Goal: Task Accomplishment & Management: Manage account settings

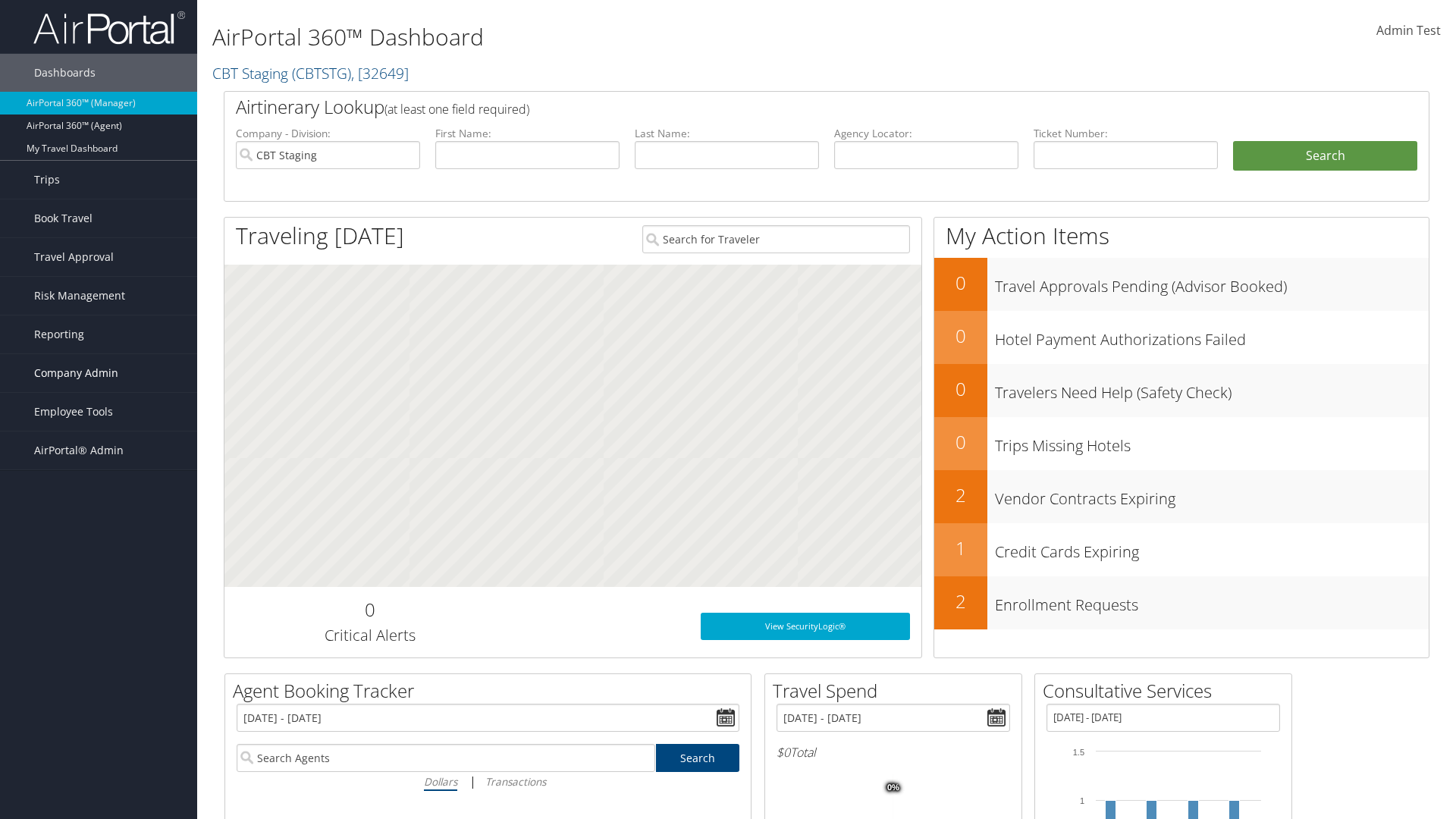
click at [99, 373] on span "Company Admin" at bounding box center [76, 373] width 85 height 38
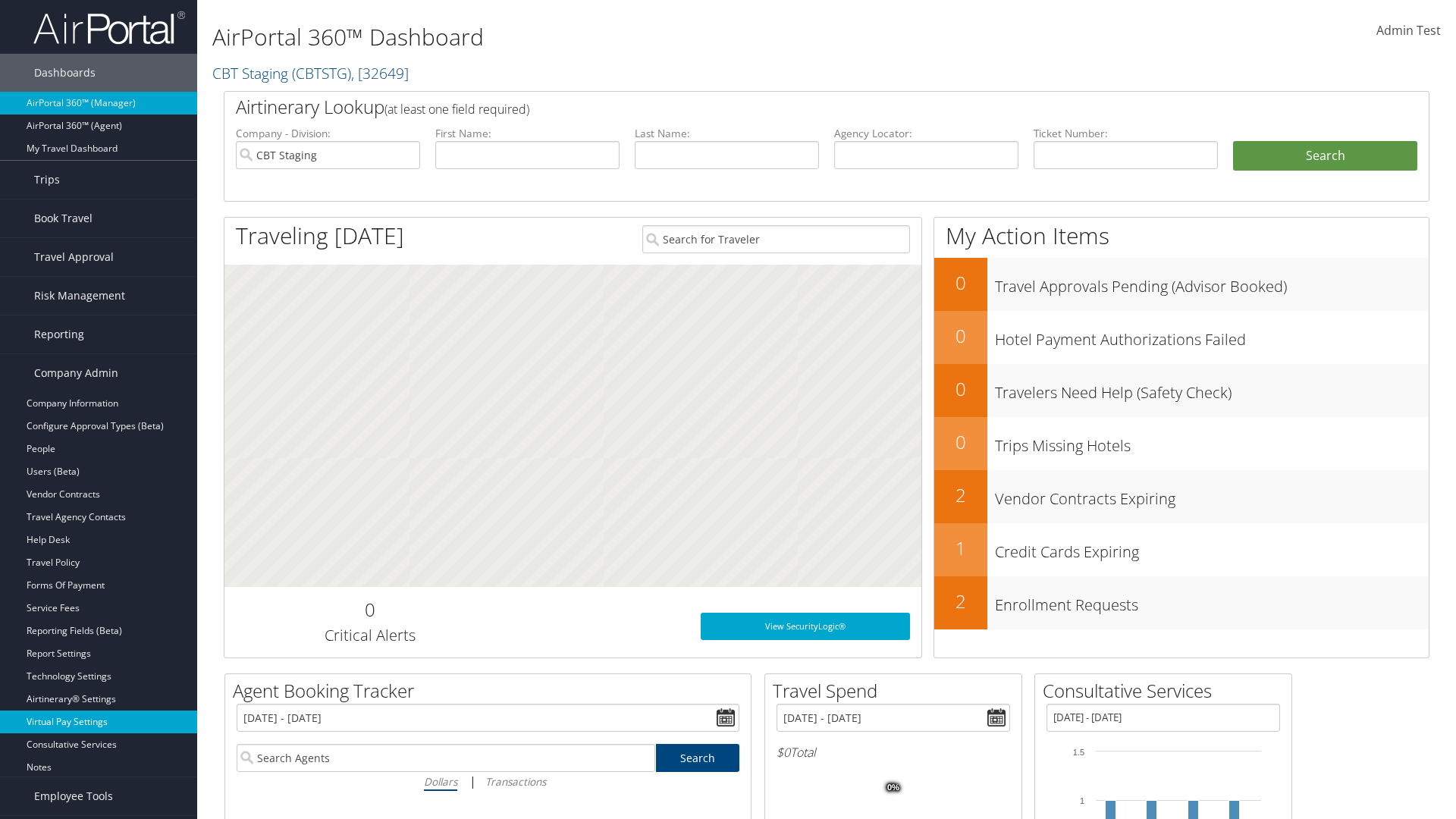
click at [99, 710] on link "Virtual Pay Settings" at bounding box center [99, 721] width 197 height 22
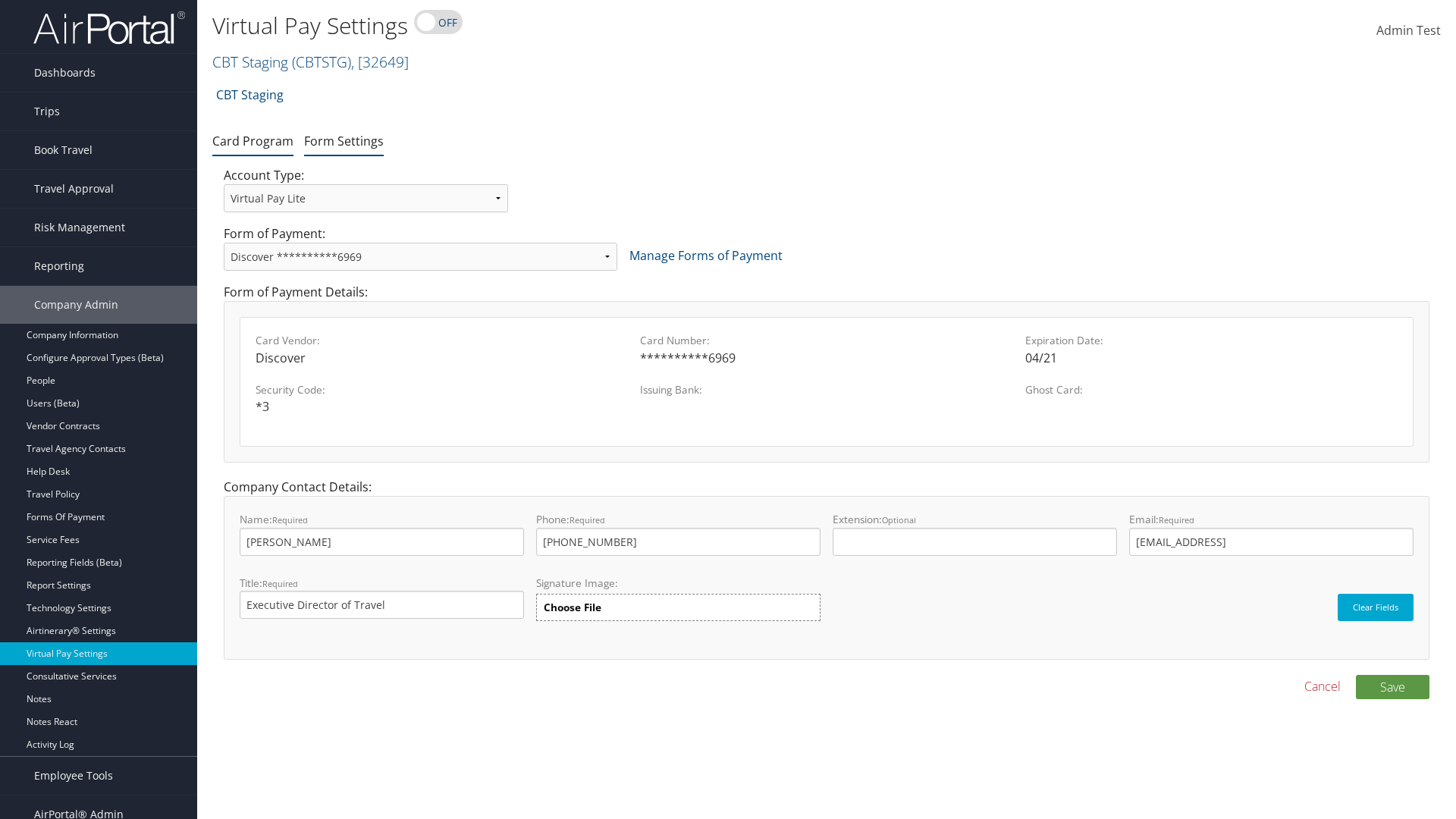
click at [343, 140] on link "Form Settings" at bounding box center [344, 141] width 80 height 17
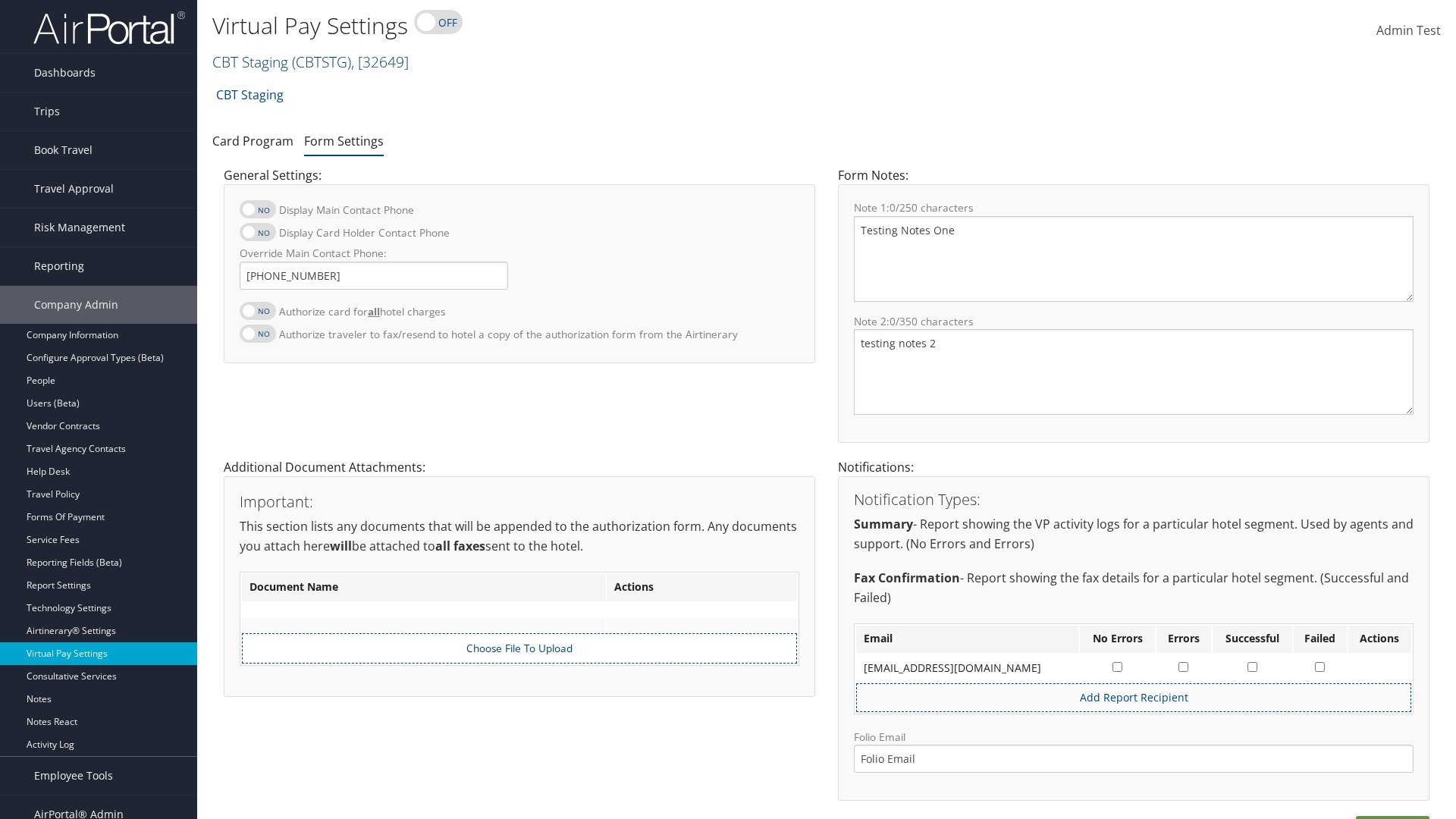
click at [250, 61] on link "CBT Staging ( CBTSTG ) , [ 32649 ]" at bounding box center [310, 61] width 196 height 21
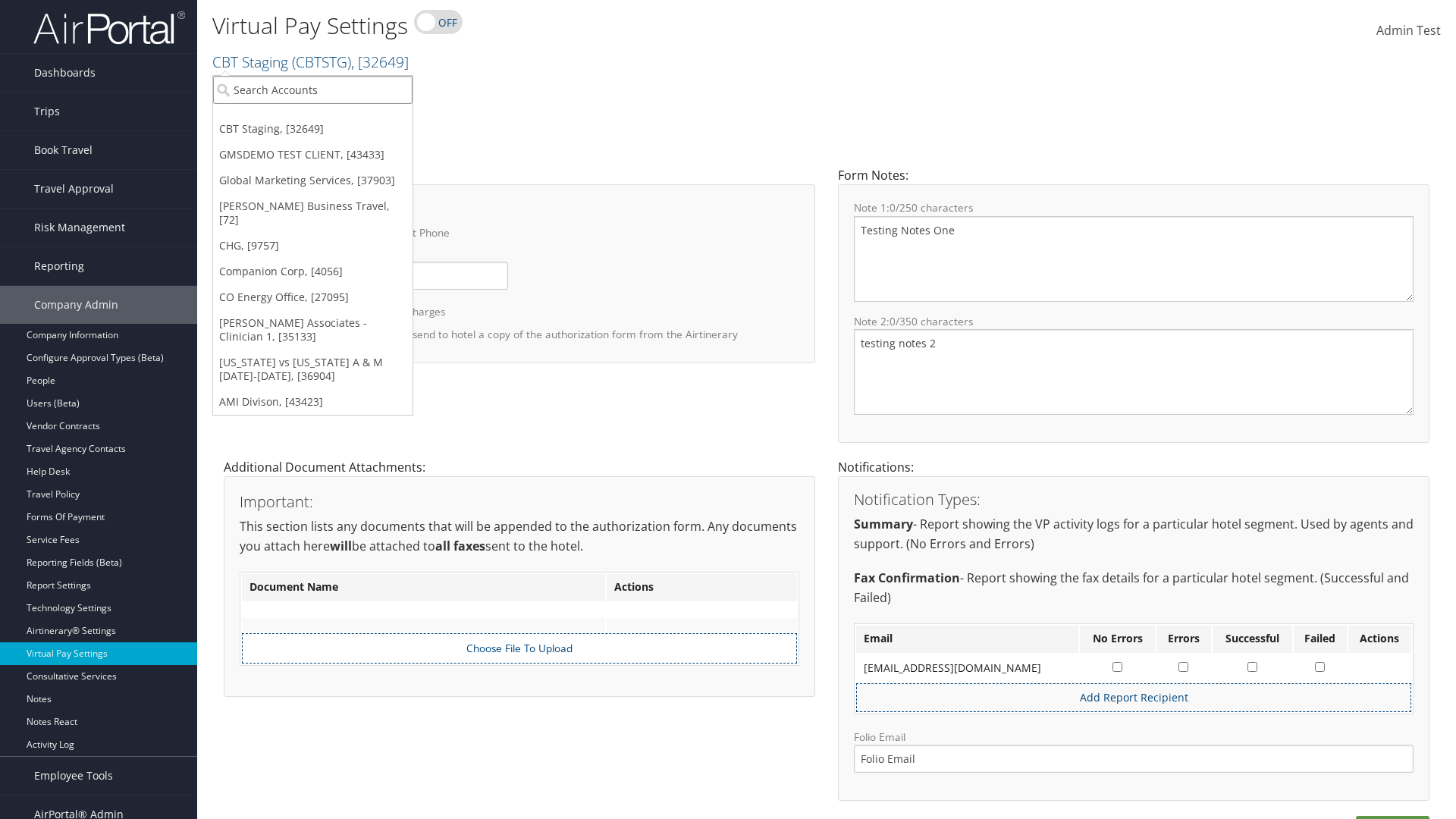
click at [312, 90] on input "search" at bounding box center [312, 90] width 200 height 28
type input "[PERSON_NAME] Business Travel"
click at [334, 118] on div "Christopherson Business Travel (C10001), [72]" at bounding box center [334, 118] width 259 height 13
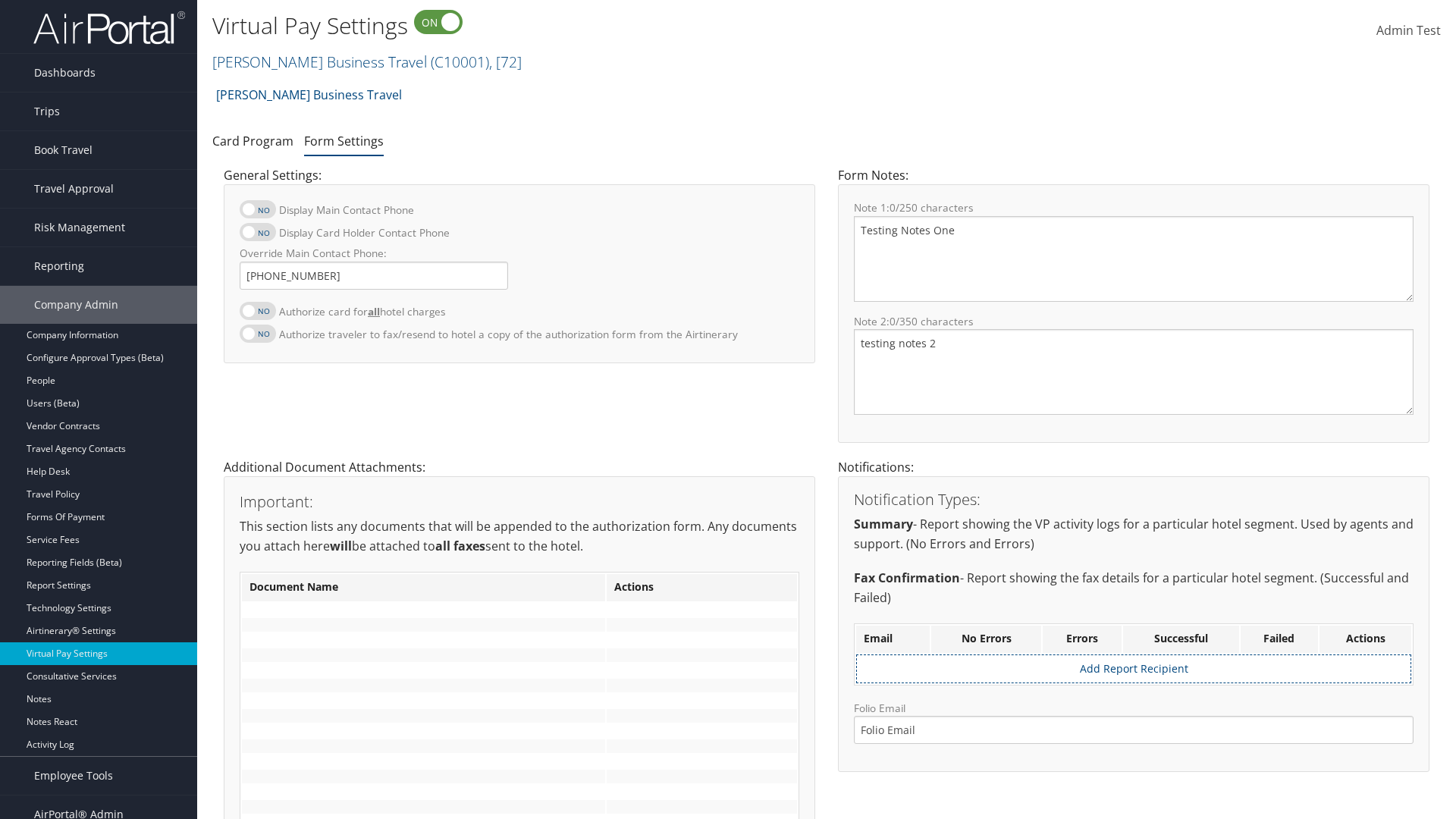
click at [258, 310] on label at bounding box center [258, 311] width 36 height 18
click at [257, 314] on input "Authorize card for all hotel charges" at bounding box center [252, 319] width 10 height 10
checkbox input "true"
click at [258, 232] on label at bounding box center [258, 232] width 36 height 18
click at [257, 235] on input "Display Card Holder Contact Phone" at bounding box center [252, 240] width 10 height 10
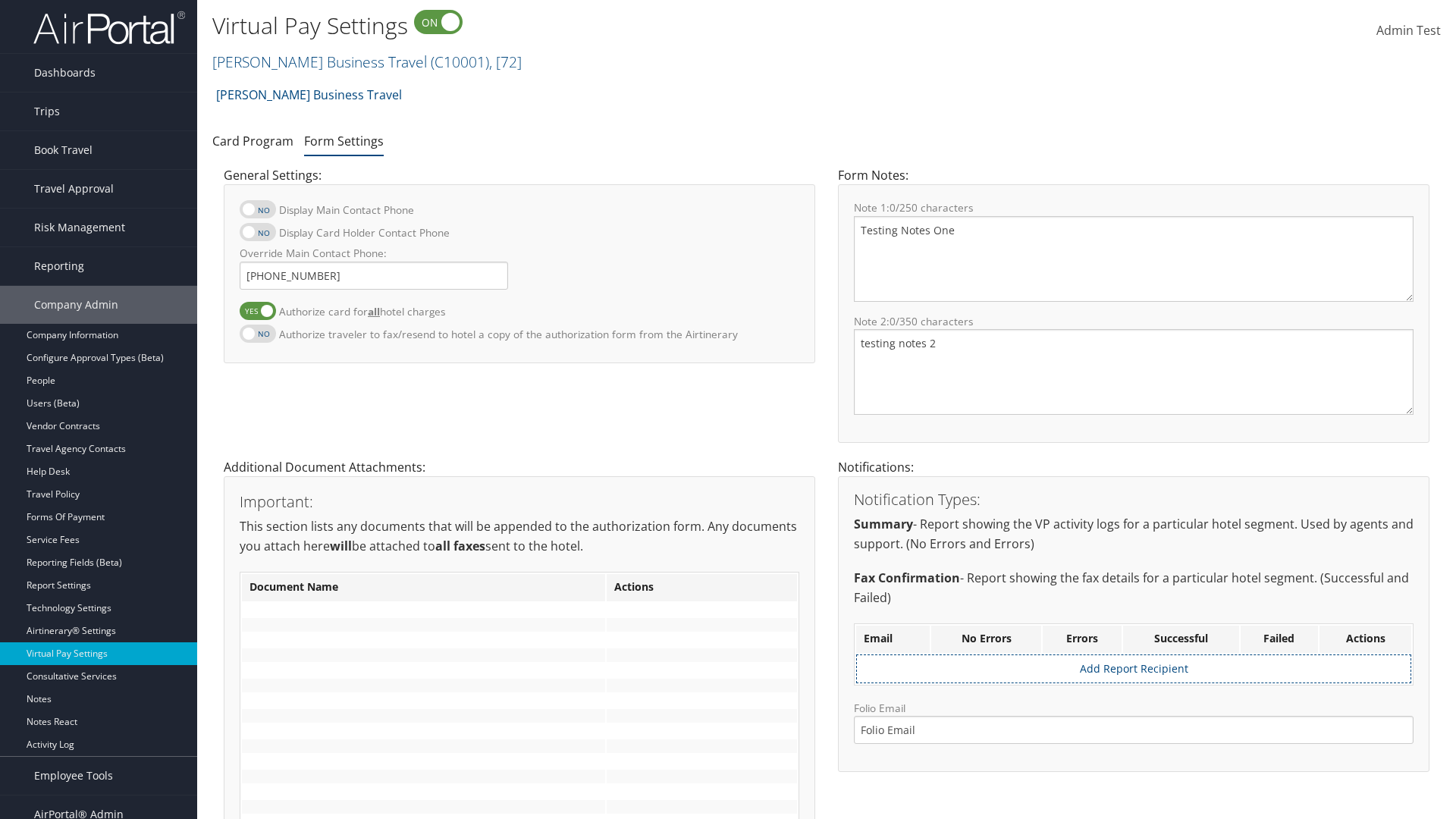
checkbox input "true"
click at [258, 210] on label at bounding box center [258, 210] width 36 height 18
click at [257, 212] on input "Display Main Contact Phone" at bounding box center [252, 217] width 10 height 10
checkbox input "true"
click at [258, 333] on label at bounding box center [258, 334] width 36 height 18
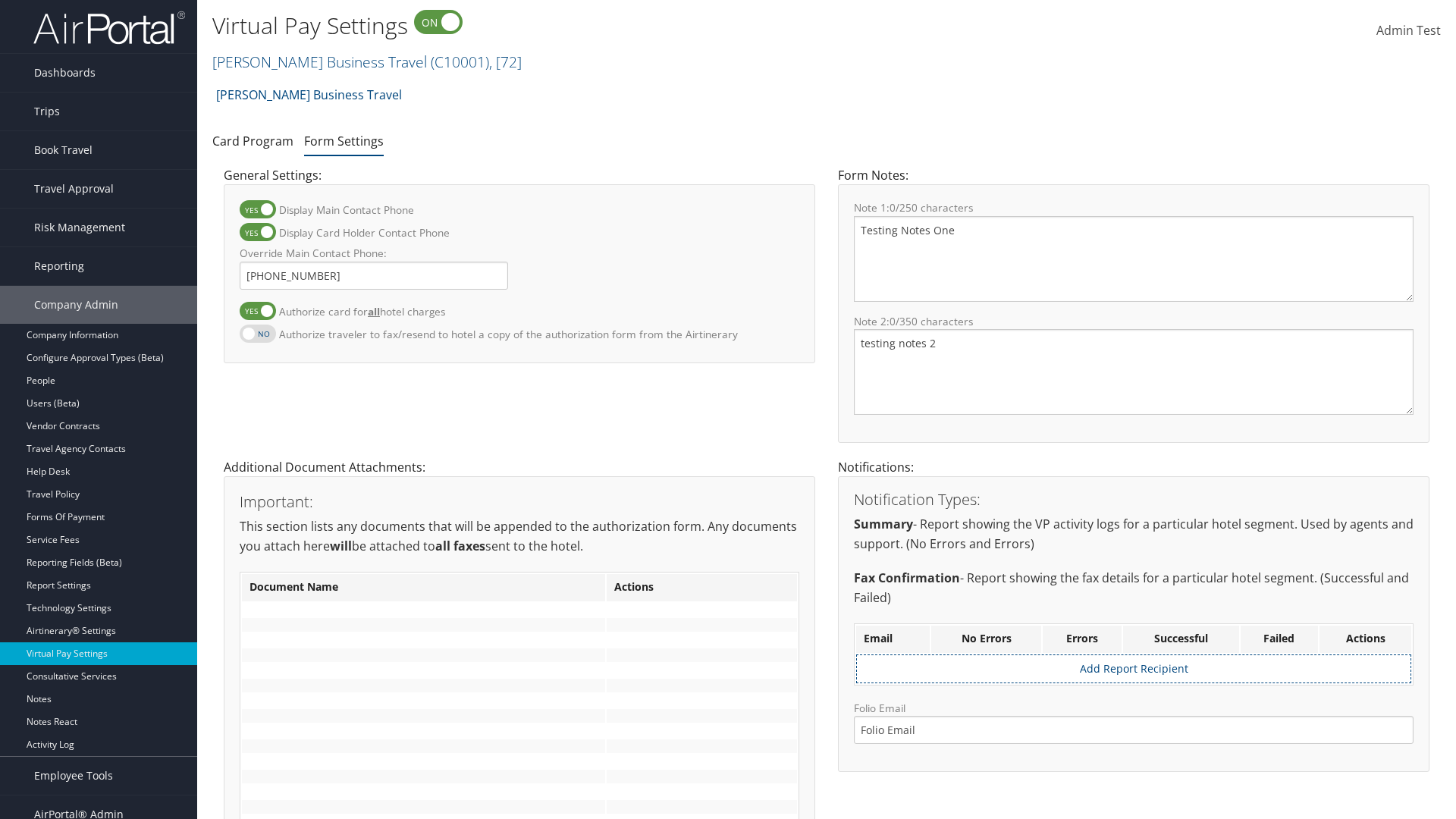
click at [257, 337] on input "Authorize traveler to fax/resend to hotel a copy of the authorization form from…" at bounding box center [252, 342] width 10 height 10
checkbox input "true"
click at [258, 310] on label at bounding box center [258, 311] width 36 height 18
click at [257, 314] on input "Authorize card for all hotel charges" at bounding box center [252, 319] width 10 height 10
checkbox input "false"
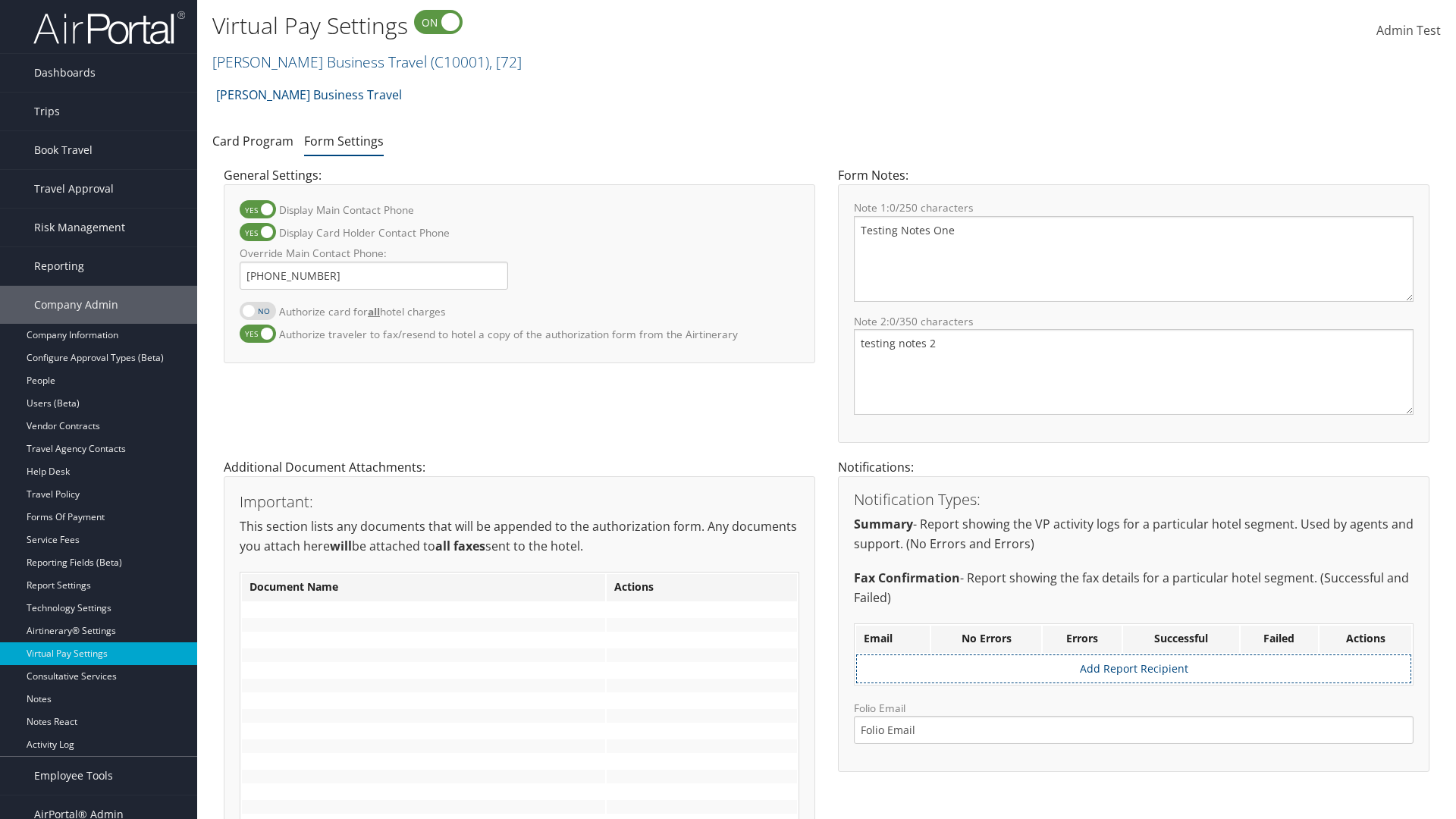
click at [258, 232] on label at bounding box center [258, 232] width 36 height 18
click at [257, 235] on input "Display Card Holder Contact Phone" at bounding box center [252, 240] width 10 height 10
checkbox input "false"
click at [258, 210] on label at bounding box center [258, 210] width 36 height 18
click at [257, 212] on input "Display Main Contact Phone" at bounding box center [252, 217] width 10 height 10
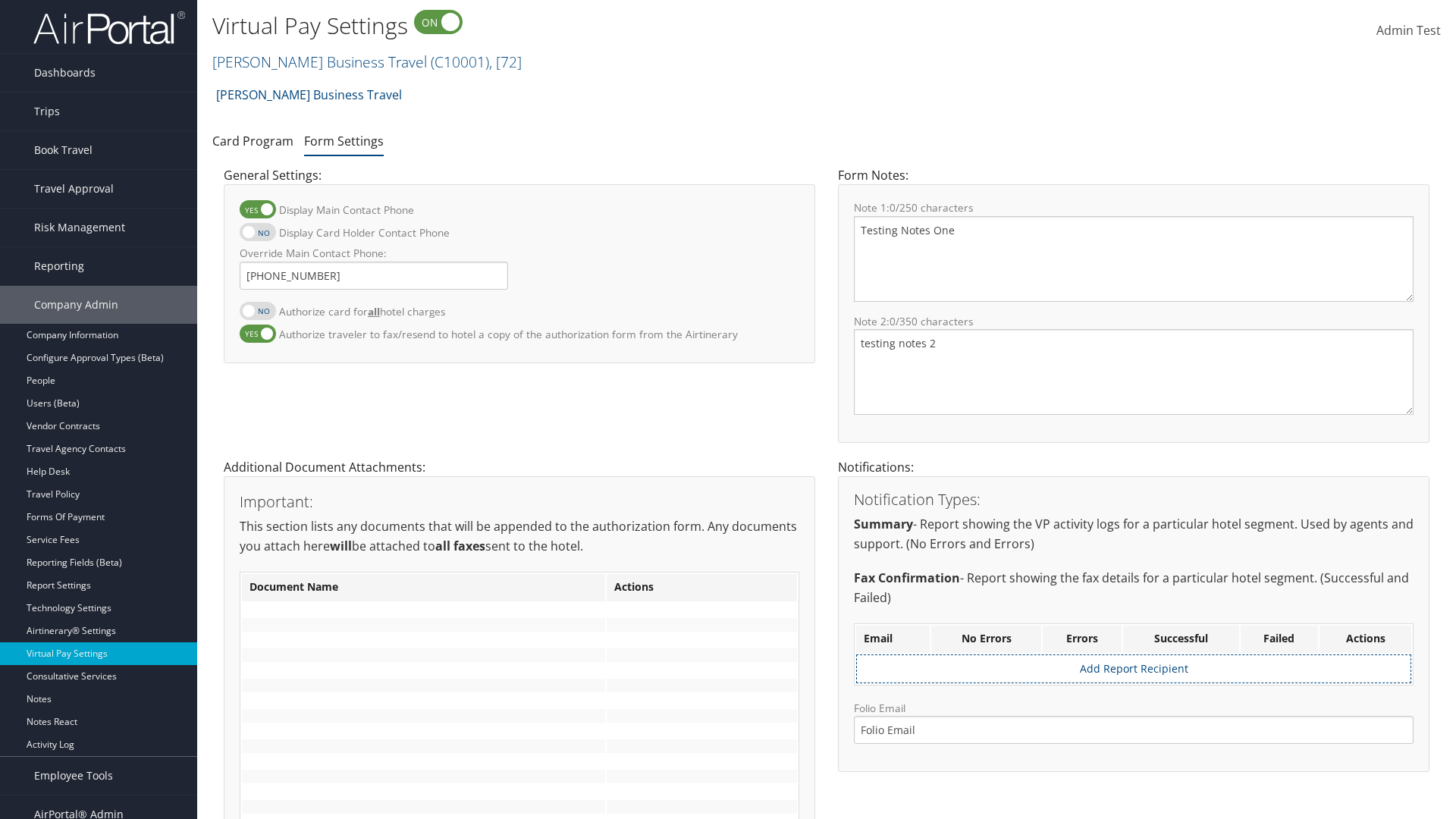
checkbox input "false"
click at [258, 333] on label at bounding box center [258, 334] width 36 height 18
click at [257, 337] on input "Authorize traveler to fax/resend to hotel a copy of the authorization form from…" at bounding box center [252, 342] width 10 height 10
checkbox input "false"
click at [374, 275] on input "Override Main Contact Phone:" at bounding box center [374, 276] width 268 height 28
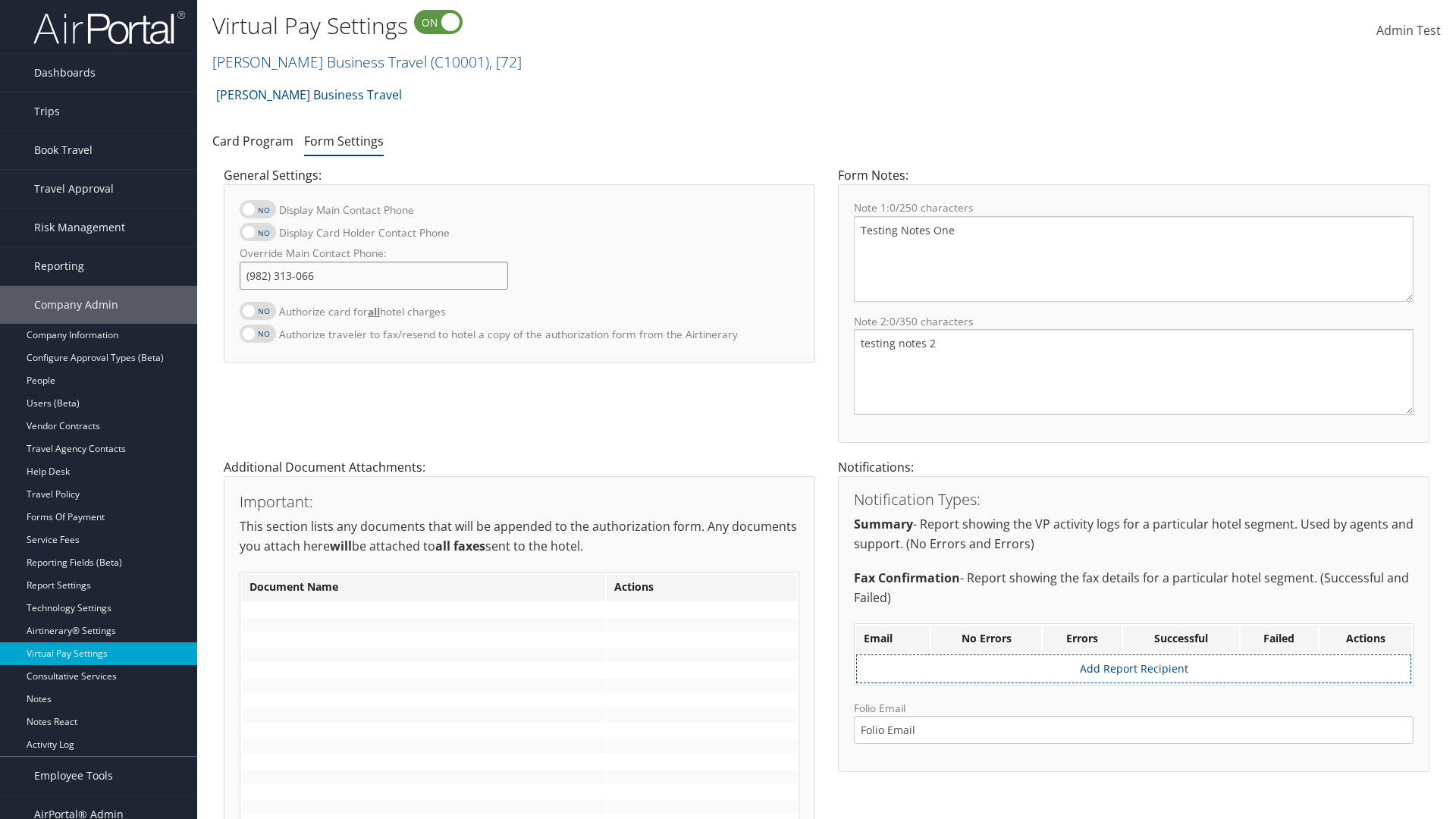
type input "[PHONE_NUMBER]"
click at [1134, 259] on textarea "Testing Notes One" at bounding box center [1133, 259] width 559 height 85
type textarea "Testing Notes One"
click at [1134, 371] on textarea "testing notes 2" at bounding box center [1133, 371] width 559 height 85
type textarea "testing notes 2"
